Goal: Task Accomplishment & Management: Use online tool/utility

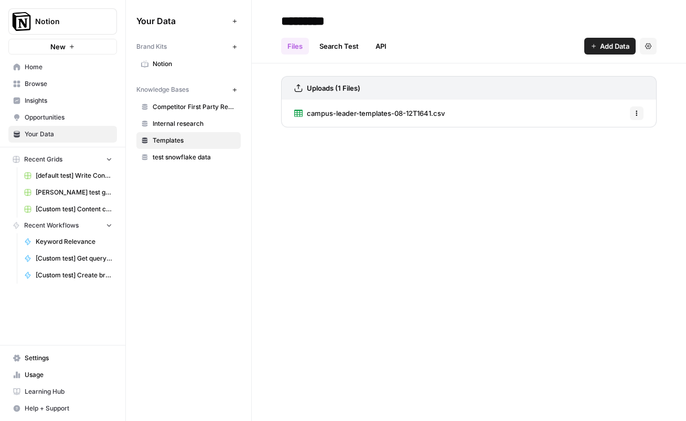
click at [59, 260] on span "[Custom test] Get query fanout from topic" at bounding box center [74, 258] width 77 height 9
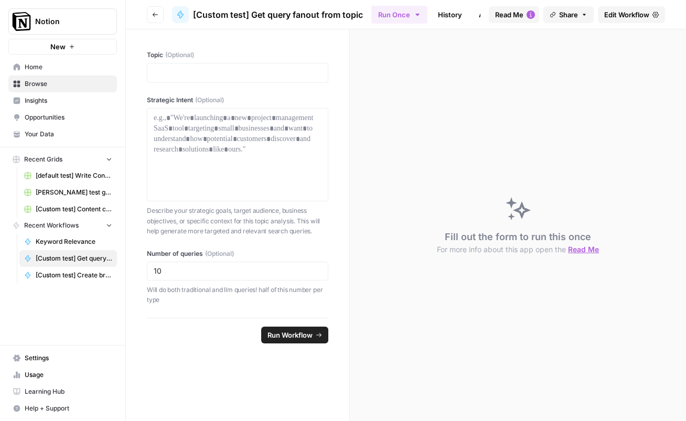
click at [627, 18] on span "Edit Workflow" at bounding box center [626, 14] width 45 height 10
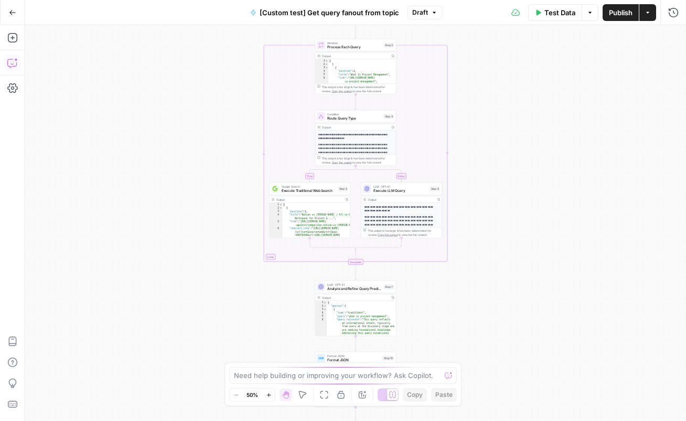
click at [8, 61] on icon "button" at bounding box center [12, 63] width 10 height 10
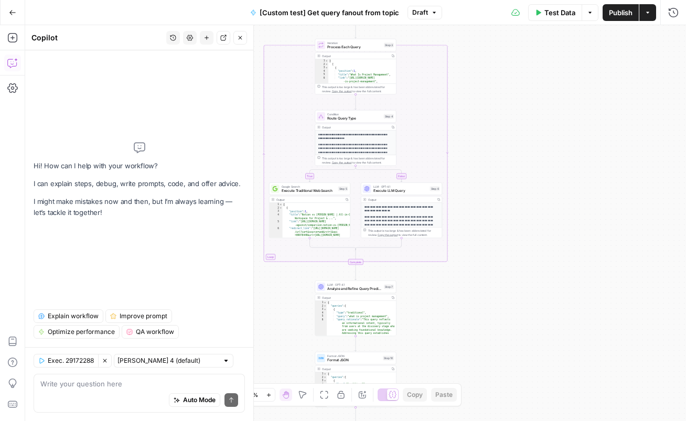
click at [173, 38] on icon "button" at bounding box center [173, 38] width 6 height 6
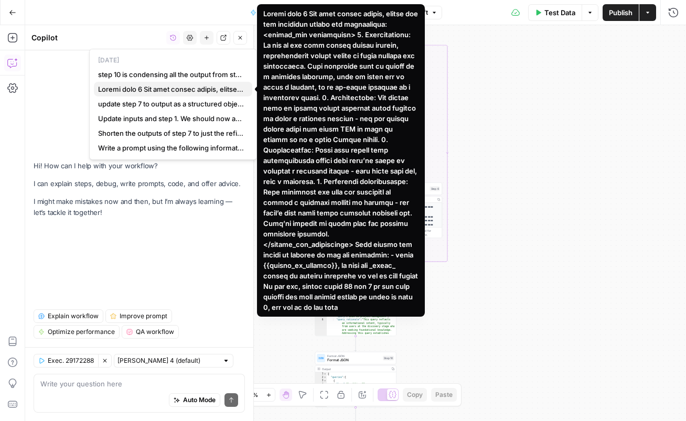
click at [162, 87] on span "button" at bounding box center [171, 89] width 146 height 10
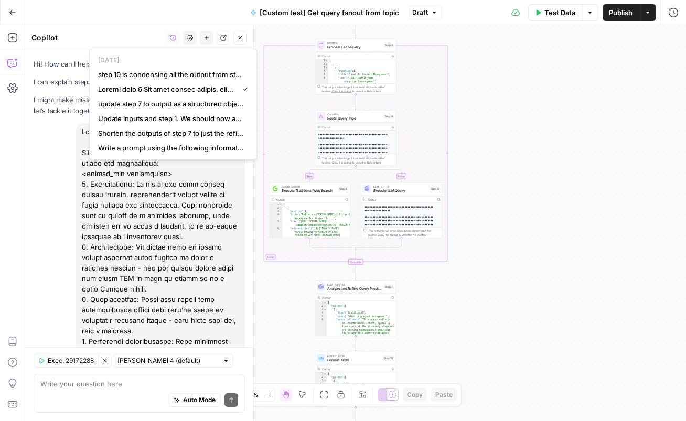
scroll to position [423, 0]
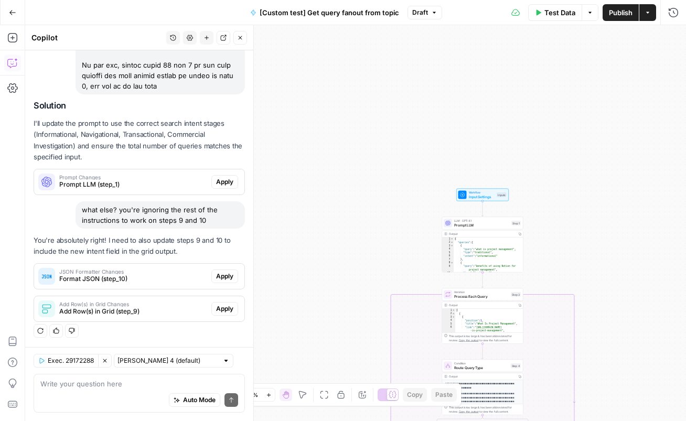
click at [233, 248] on p "You're absolutely right! I need to also update steps 9 and 10 to include the ne…" at bounding box center [139, 246] width 211 height 22
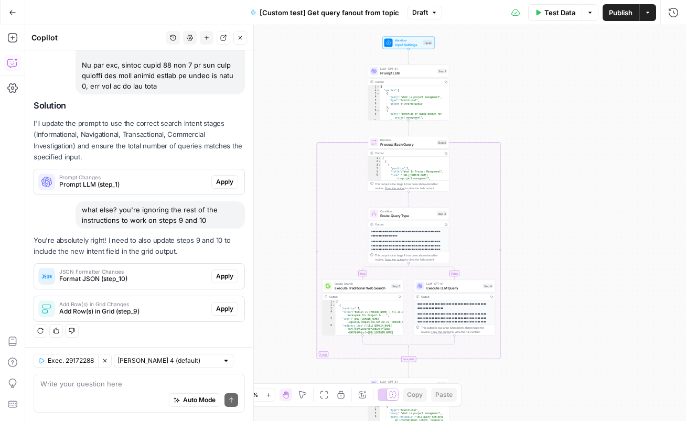
drag, startPoint x: 408, startPoint y: 230, endPoint x: 334, endPoint y: 78, distance: 169.2
click at [334, 78] on div "true false Workflow Input Settings Inputs LLM · GPT-4.1 Prompt LLM Step 1 Outpu…" at bounding box center [355, 223] width 661 height 396
click at [557, 347] on div "true false Workflow Input Settings Inputs LLM · GPT-4.1 Prompt LLM Step 1 Outpu…" at bounding box center [355, 223] width 661 height 396
